Goal: Task Accomplishment & Management: Manage account settings

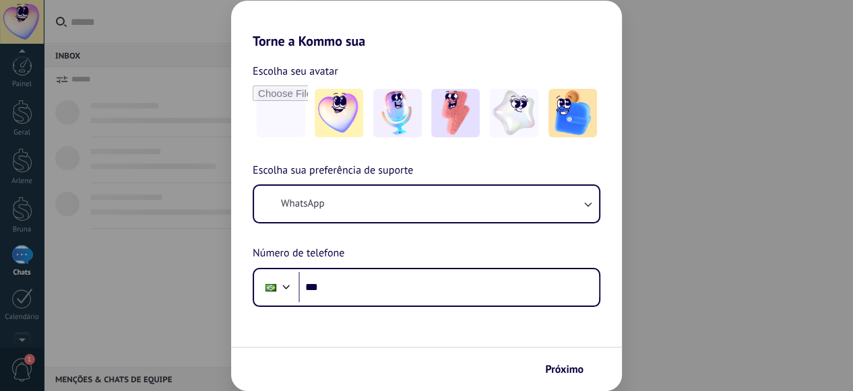
scroll to position [43, 0]
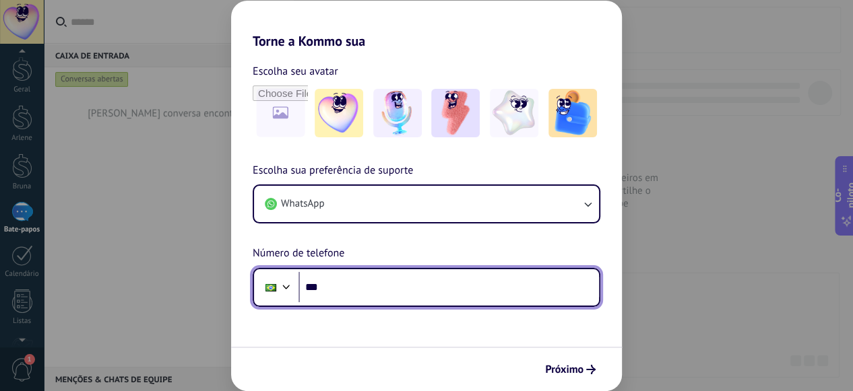
click at [338, 289] on input "***" at bounding box center [448, 287] width 300 height 31
type input "**********"
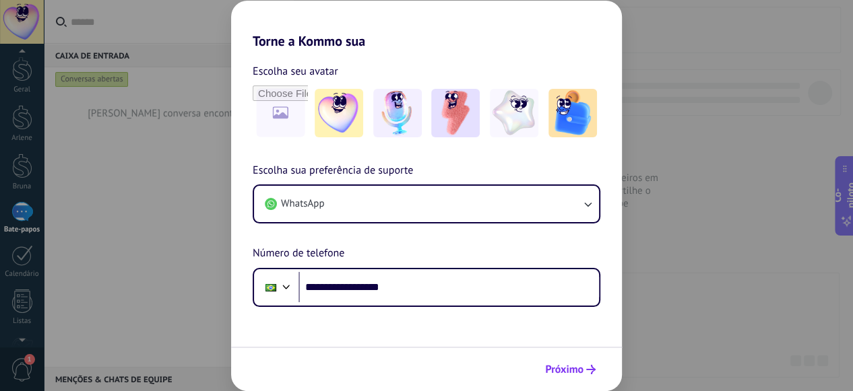
click at [571, 369] on font "Próximo" at bounding box center [564, 369] width 38 height 13
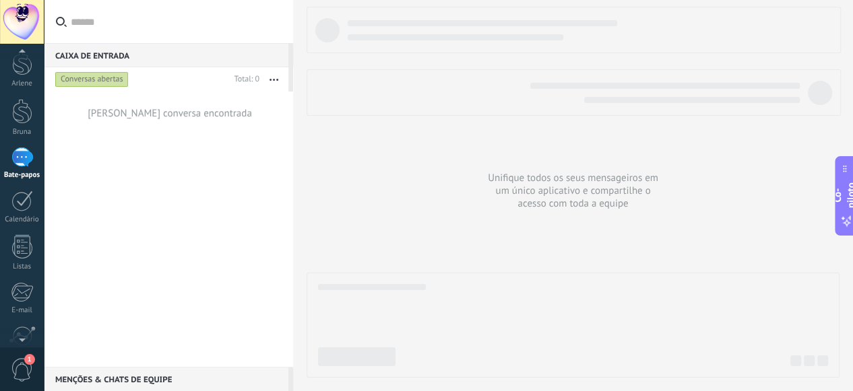
scroll to position [169, 0]
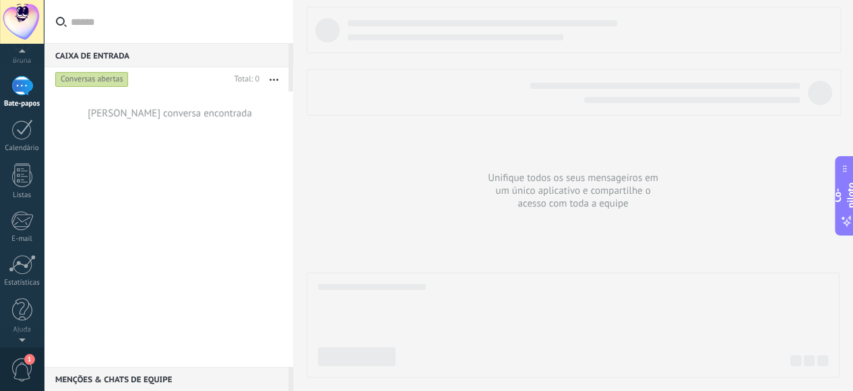
click at [23, 338] on div at bounding box center [22, 337] width 44 height 20
click at [22, 340] on div at bounding box center [22, 337] width 44 height 20
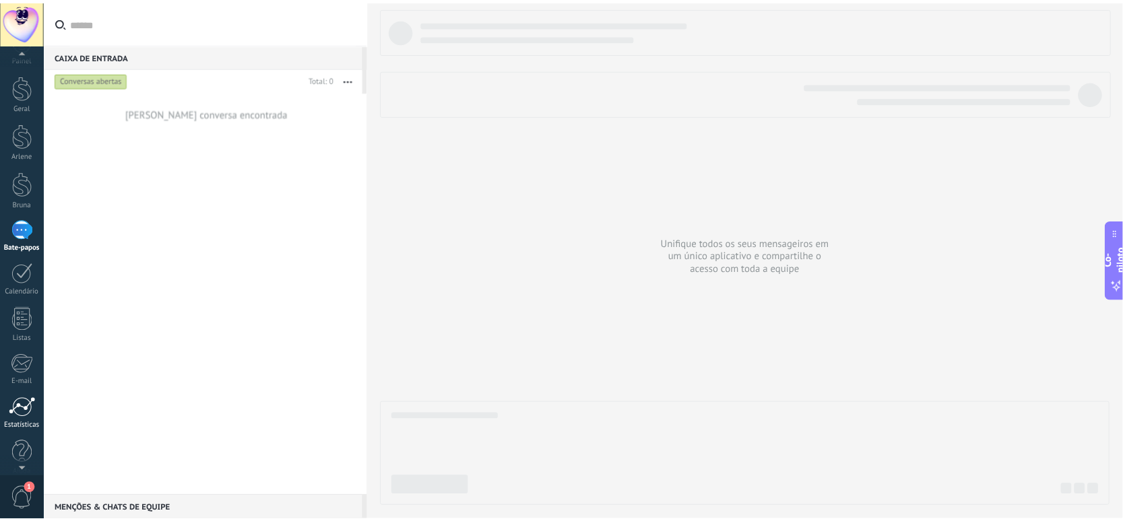
scroll to position [39, 0]
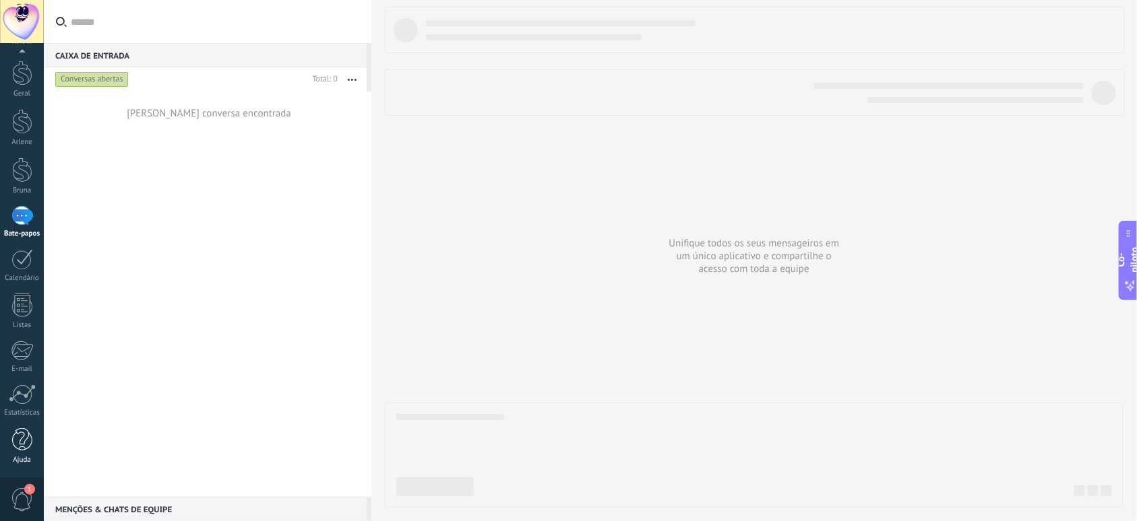
click at [27, 391] on div at bounding box center [22, 440] width 20 height 24
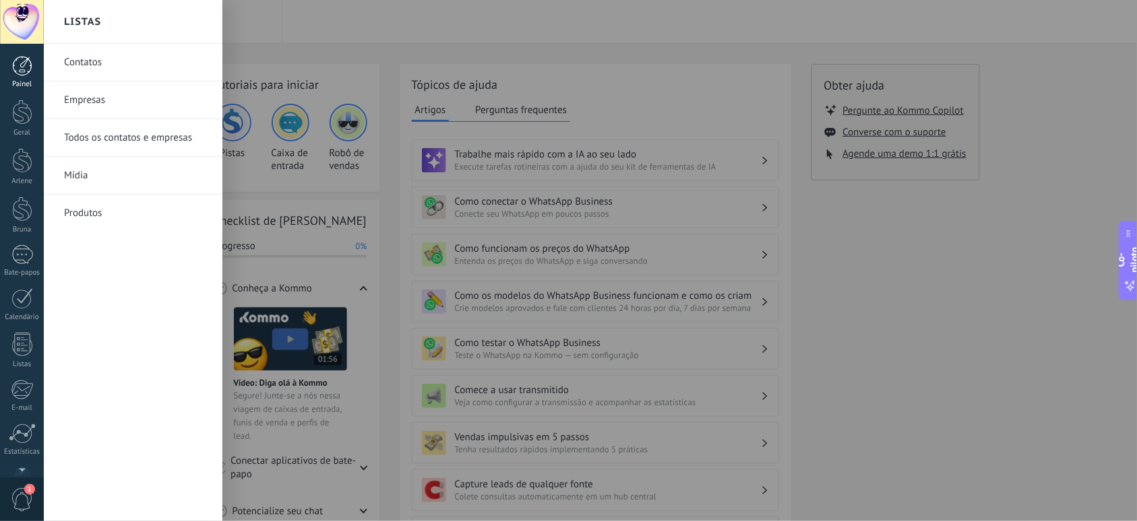
click at [20, 67] on div at bounding box center [22, 66] width 20 height 20
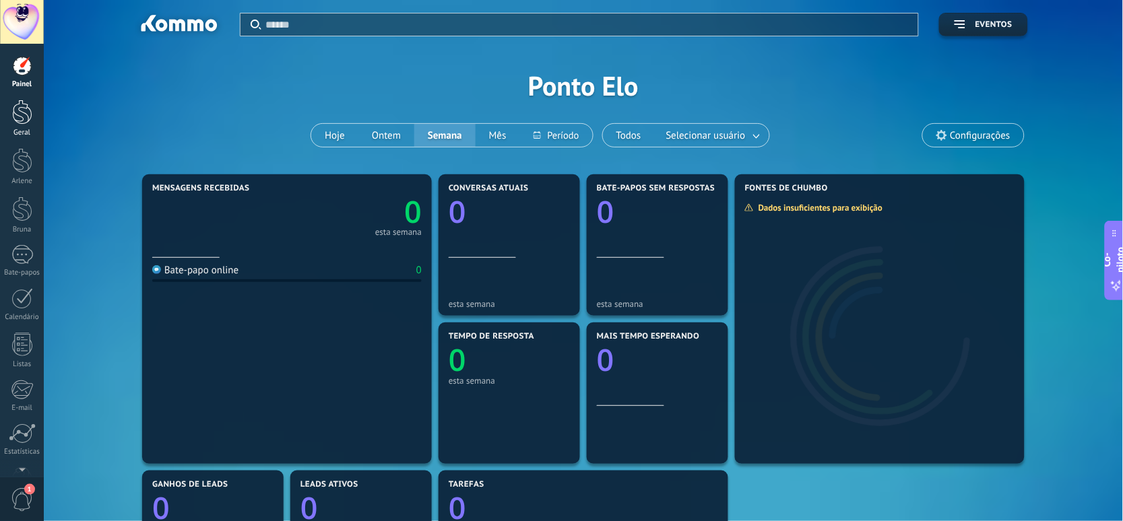
click at [15, 114] on div at bounding box center [22, 112] width 20 height 25
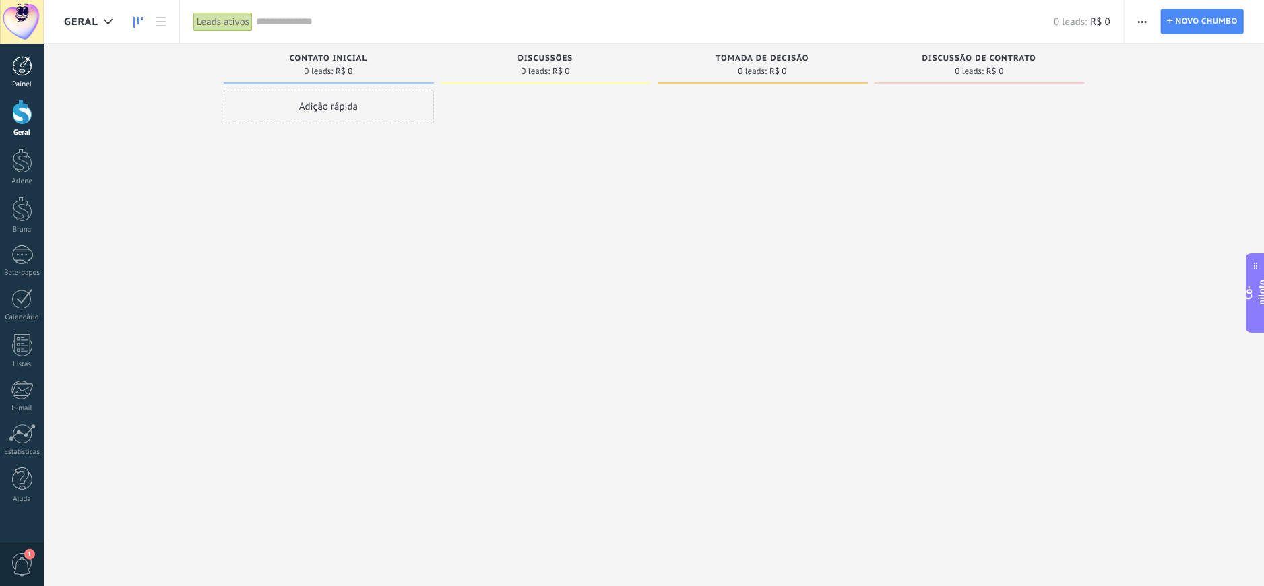
click at [24, 67] on div at bounding box center [22, 66] width 20 height 20
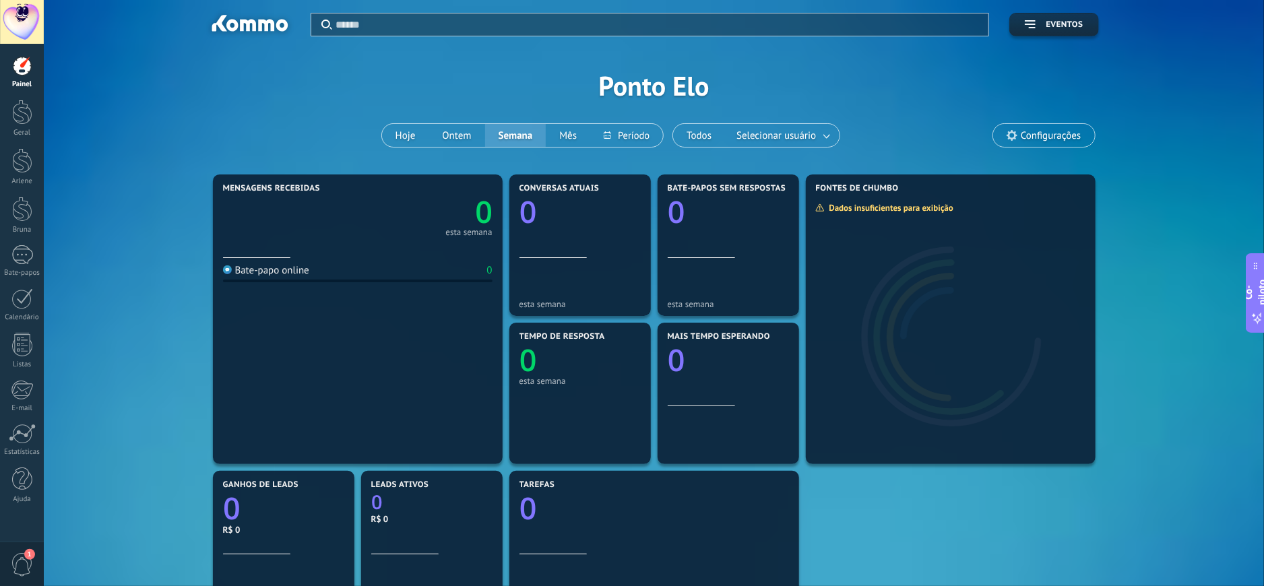
click at [842, 135] on font "Configurações" at bounding box center [1051, 135] width 60 height 13
